Goal: Find specific page/section: Find specific page/section

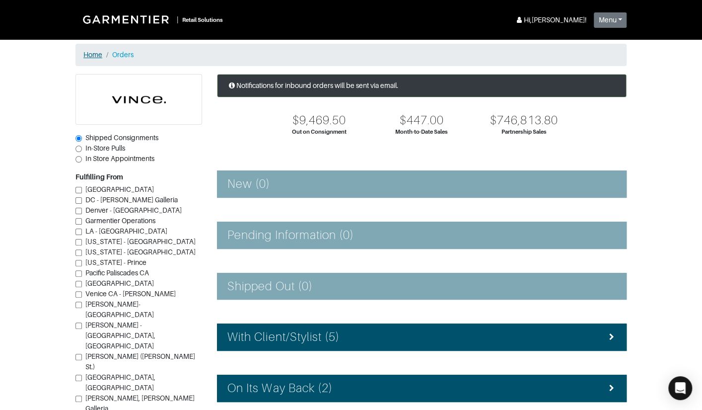
click at [95, 56] on link "Home" at bounding box center [92, 55] width 19 height 8
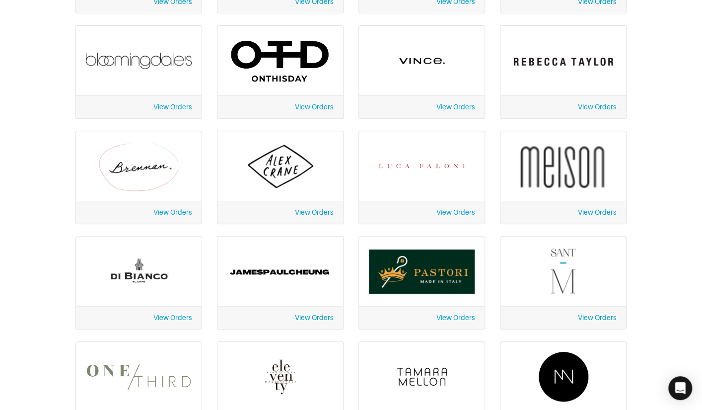
scroll to position [162, 0]
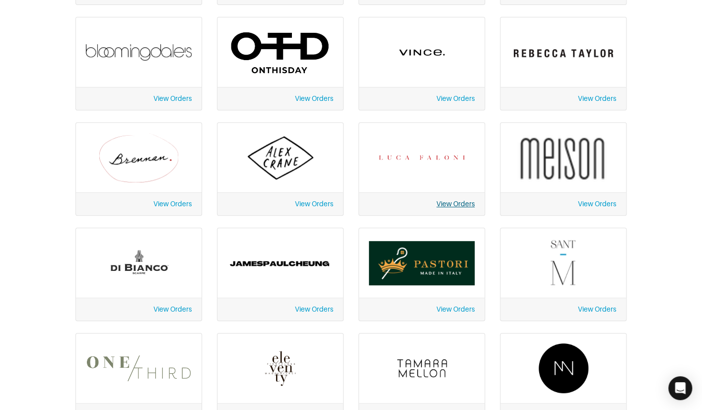
click at [445, 203] on link "View Orders" at bounding box center [456, 204] width 38 height 8
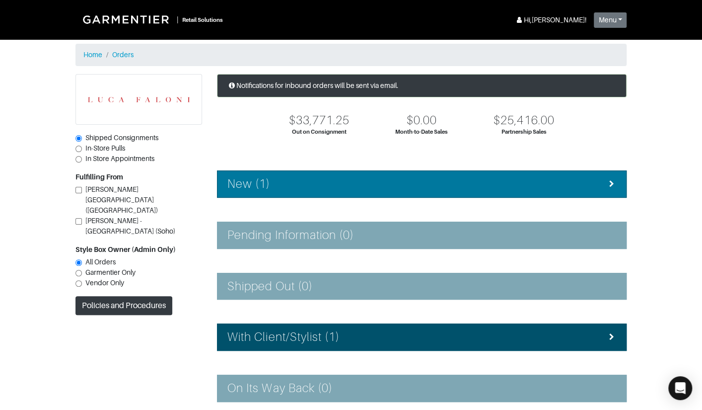
click at [355, 179] on div "New (1)" at bounding box center [422, 184] width 389 height 14
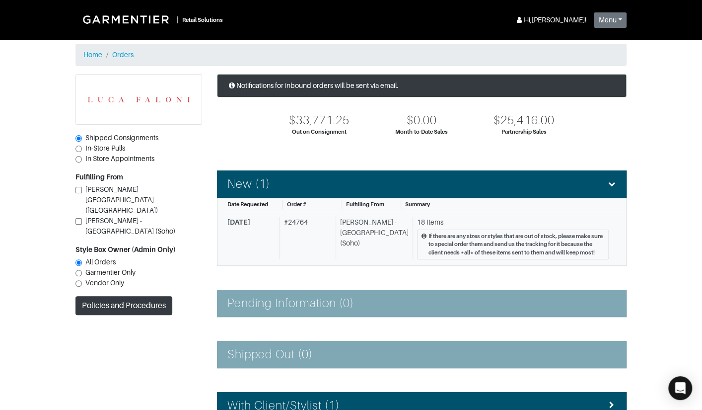
click at [374, 232] on div "[PERSON_NAME] - [GEOGRAPHIC_DATA] (Soho)" at bounding box center [372, 238] width 73 height 42
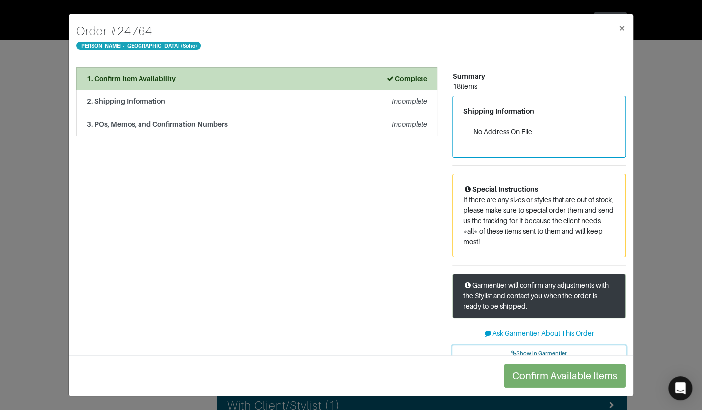
click at [522, 349] on link "Show in Garmentier" at bounding box center [539, 352] width 173 height 15
